Goal: Information Seeking & Learning: Find contact information

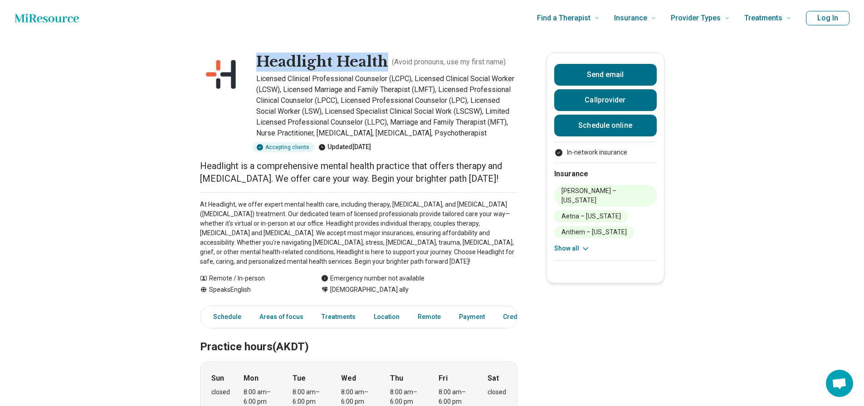
drag, startPoint x: 260, startPoint y: 61, endPoint x: 388, endPoint y: 68, distance: 128.1
click at [388, 68] on h1 "Headlight Health" at bounding box center [322, 62] width 132 height 19
copy h1 "Headlight Health"
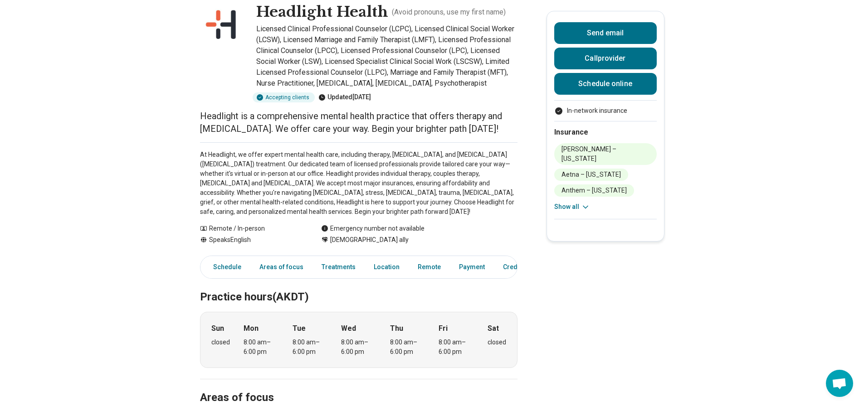
scroll to position [45, 0]
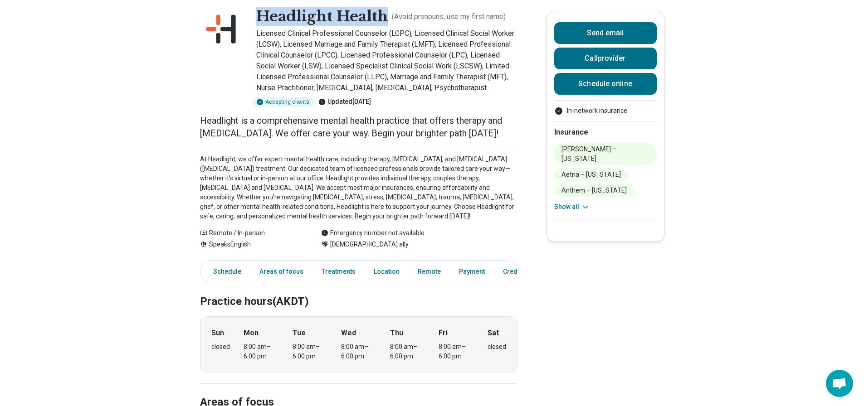
drag, startPoint x: 255, startPoint y: 16, endPoint x: 391, endPoint y: 19, distance: 135.7
click at [391, 19] on div "Headlight Health ( Avoid pronouns, use my first name ) Licensed Clinical Profes…" at bounding box center [359, 57] width 318 height 100
copy h1 "Headlight Health"
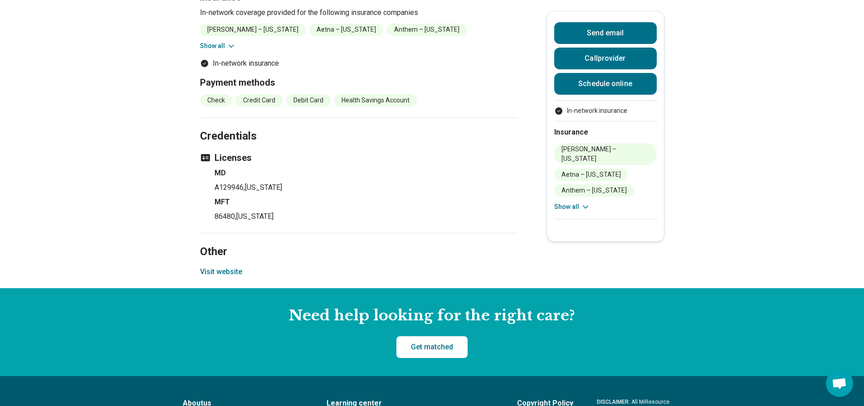
scroll to position [1043, 0]
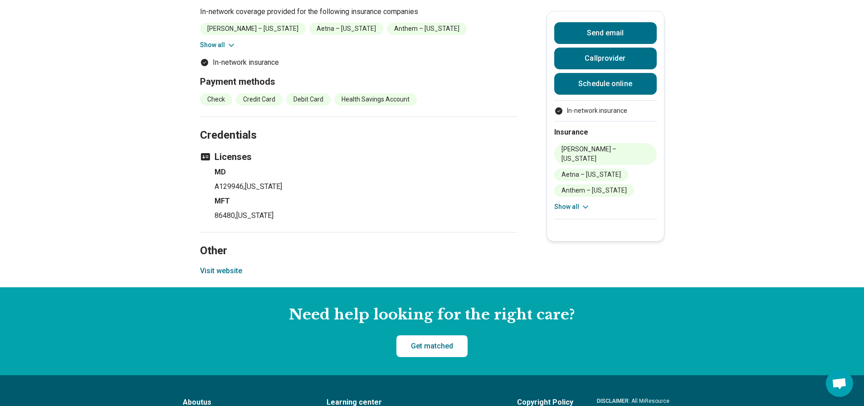
click at [233, 277] on button "Visit website" at bounding box center [221, 271] width 42 height 11
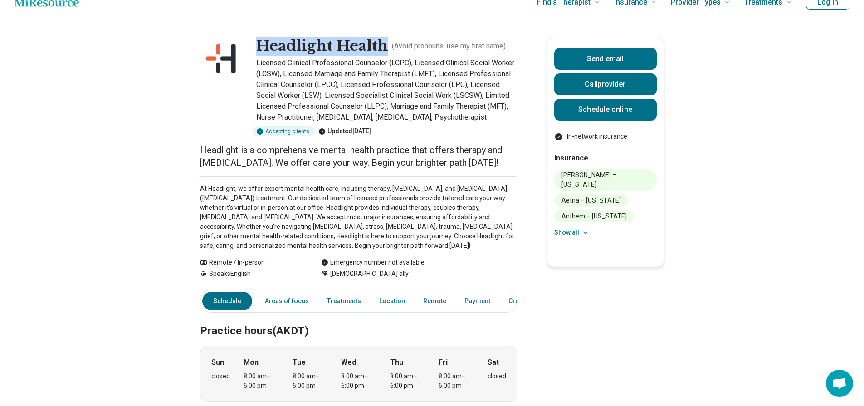
scroll to position [0, 0]
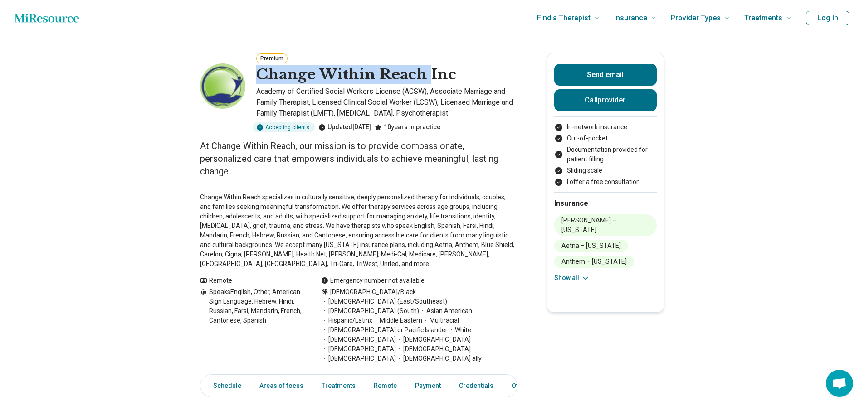
drag, startPoint x: 260, startPoint y: 76, endPoint x: 429, endPoint y: 79, distance: 168.8
click at [429, 79] on h1 "Change Within Reach Inc" at bounding box center [356, 74] width 200 height 19
copy h1 "Change Within Reach"
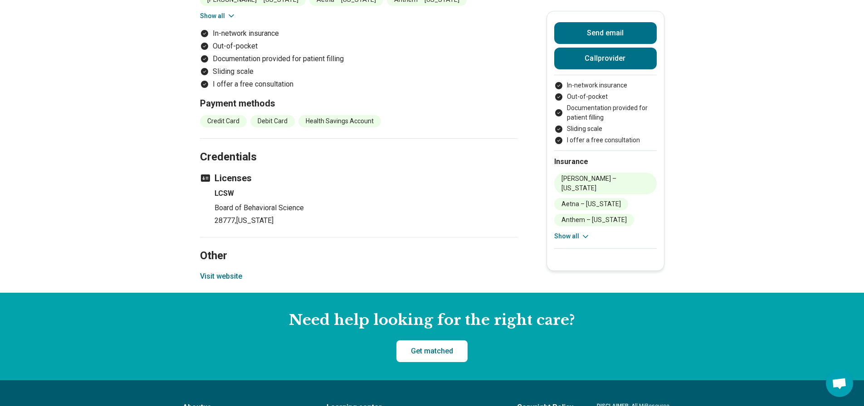
scroll to position [998, 0]
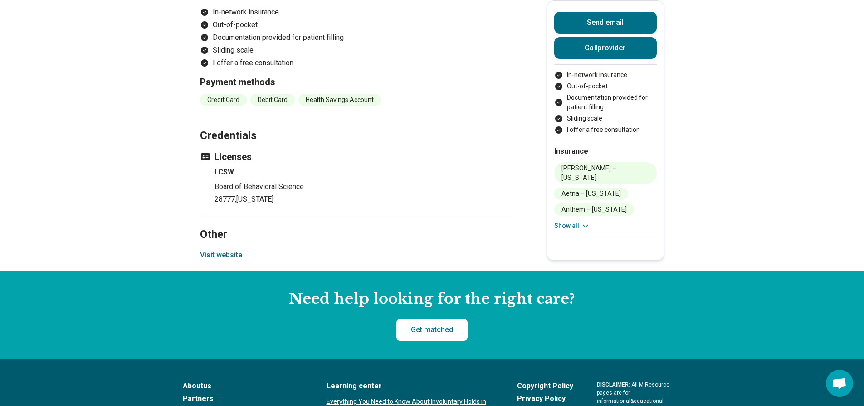
click at [237, 250] on button "Visit website" at bounding box center [221, 255] width 42 height 11
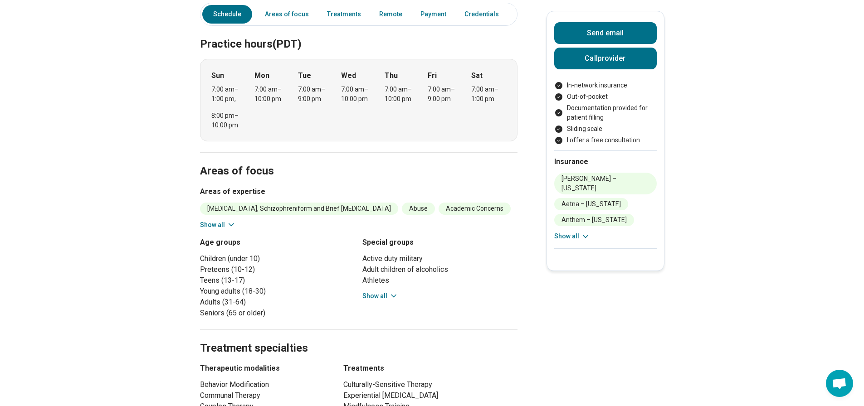
scroll to position [227, 0]
